Goal: Task Accomplishment & Management: Use online tool/utility

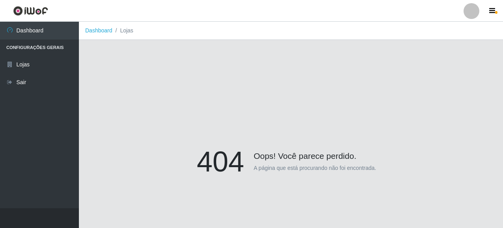
click at [101, 33] on link "Dashboard" at bounding box center [98, 30] width 27 height 6
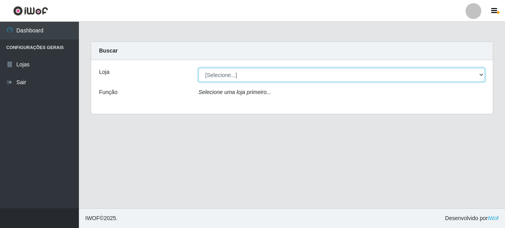
click at [217, 73] on select "[Selecione...] Supermercado Queiroz - [GEOGRAPHIC_DATA]" at bounding box center [342, 75] width 287 height 14
select select "496"
click at [199, 68] on select "[Selecione...] Supermercado Queiroz - [GEOGRAPHIC_DATA]" at bounding box center [342, 75] width 287 height 14
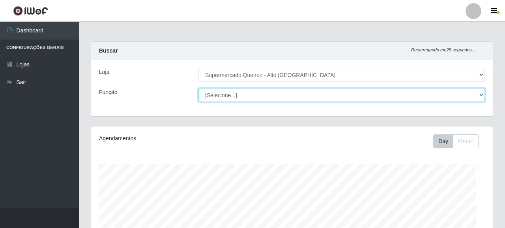
click at [244, 95] on select "[Selecione...] Embalador Embalador + Embalador ++ Repositor Repositor + Reposit…" at bounding box center [342, 95] width 287 height 14
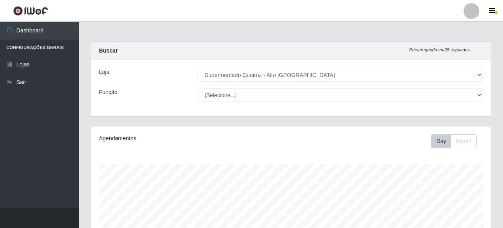
click at [170, 109] on div "Loja [Selecione...] Supermercado Queiroz - [GEOGRAPHIC_DATA] Função [Selecione.…" at bounding box center [291, 88] width 400 height 56
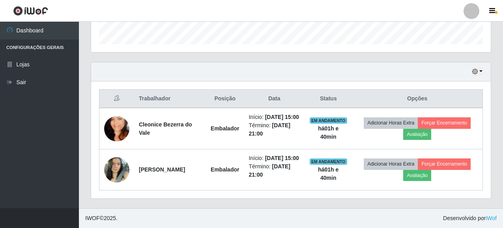
scroll to position [255, 0]
click at [483, 67] on button "button" at bounding box center [477, 71] width 11 height 9
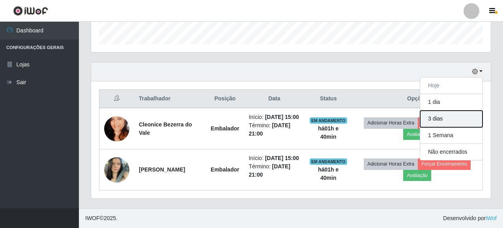
click at [439, 111] on button "3 dias" at bounding box center [452, 119] width 62 height 17
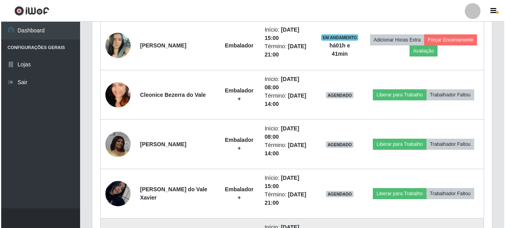
scroll to position [373, 0]
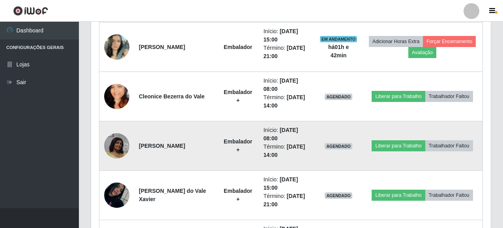
click at [118, 141] on img at bounding box center [116, 145] width 25 height 25
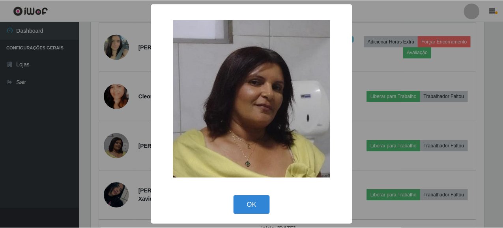
scroll to position [164, 395]
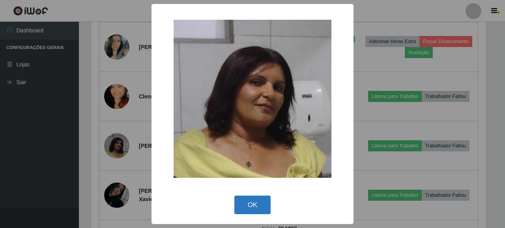
click at [261, 204] on button "OK" at bounding box center [253, 204] width 37 height 19
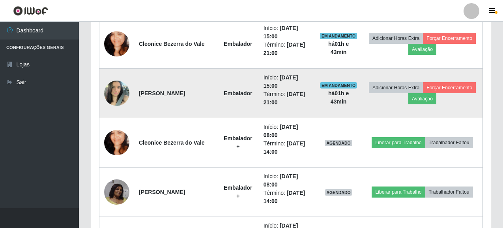
scroll to position [215, 0]
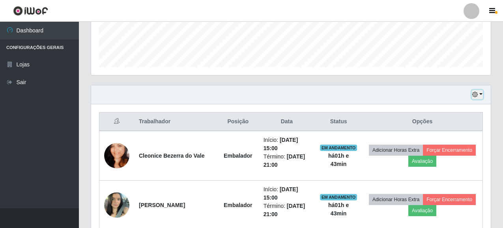
click at [480, 94] on button "button" at bounding box center [477, 94] width 11 height 9
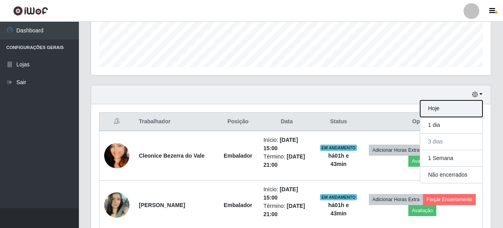
click at [434, 111] on button "Hoje" at bounding box center [452, 108] width 62 height 17
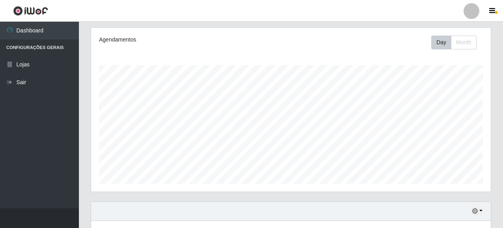
scroll to position [97, 0]
